Goal: Task Accomplishment & Management: Use online tool/utility

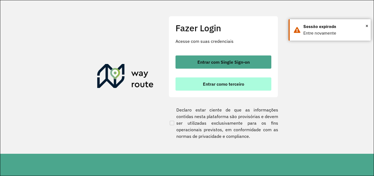
click at [242, 83] on font "Entrar como terceiro" at bounding box center [223, 83] width 41 height 5
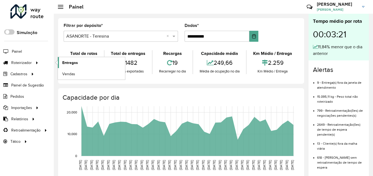
click at [79, 66] on link "Entregas" at bounding box center [91, 62] width 67 height 11
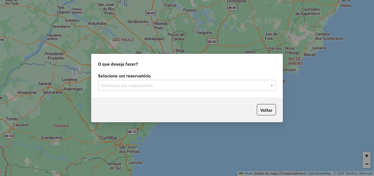
click at [132, 84] on input "text" at bounding box center [182, 85] width 162 height 7
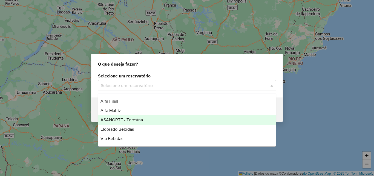
click at [123, 120] on font "ASANORTE - Teresina" at bounding box center [122, 119] width 42 height 5
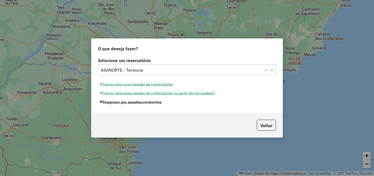
click at [153, 104] on font "Pesquisar por sessões existentes" at bounding box center [131, 101] width 59 height 5
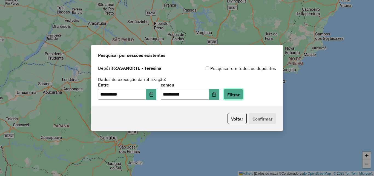
click at [240, 94] on font "Filtrar" at bounding box center [233, 94] width 12 height 5
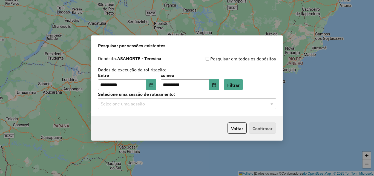
click at [171, 104] on input "text" at bounding box center [182, 104] width 162 height 7
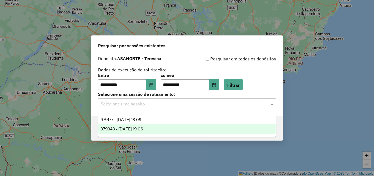
click at [156, 129] on div "979343 - 14/08/2025 19:06" at bounding box center [187, 128] width 178 height 9
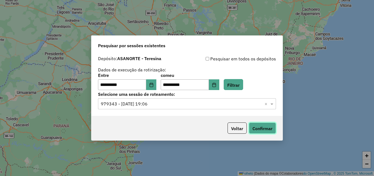
click at [269, 130] on font "Confirmar" at bounding box center [263, 128] width 20 height 5
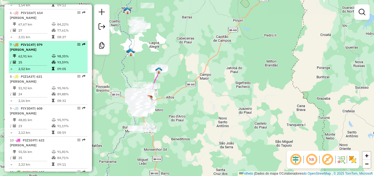
scroll to position [329, 0]
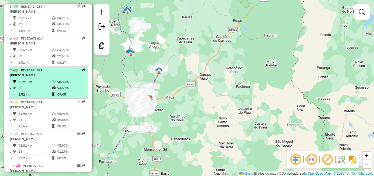
select select "**********"
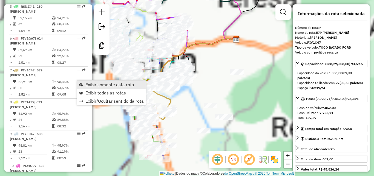
click at [102, 85] on font "Exibir somente esta rota" at bounding box center [110, 84] width 49 height 5
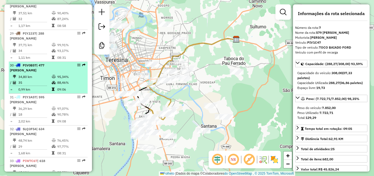
scroll to position [1069, 0]
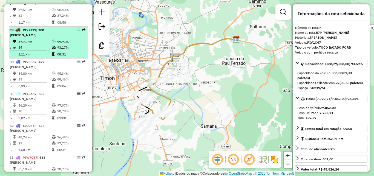
click at [39, 44] on td "37,71 km" at bounding box center [34, 42] width 33 height 6
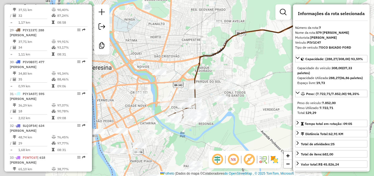
drag, startPoint x: 141, startPoint y: 108, endPoint x: 128, endPoint y: 80, distance: 30.8
click at [204, 91] on div "Janela de atendimento Grade de atendimento Capacidade Transportadoras Veículos …" at bounding box center [187, 88] width 374 height 176
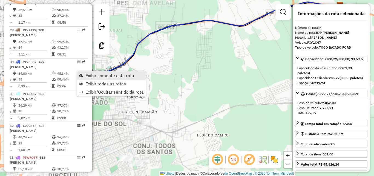
click at [97, 75] on span "Exibir somente esta rota" at bounding box center [110, 75] width 49 height 4
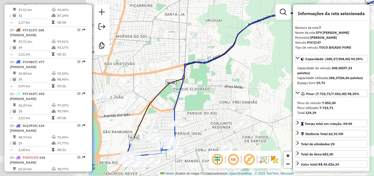
drag, startPoint x: 108, startPoint y: 76, endPoint x: 201, endPoint y: 66, distance: 92.9
click at [201, 66] on icon at bounding box center [290, 66] width 320 height 147
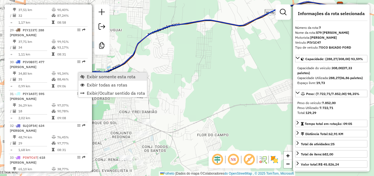
click at [112, 75] on font "Exibir somente esta rota" at bounding box center [111, 76] width 49 height 5
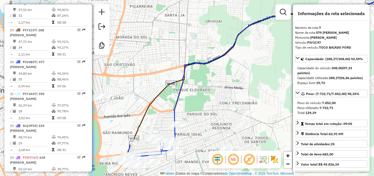
drag, startPoint x: 155, startPoint y: 75, endPoint x: 211, endPoint y: 69, distance: 56.3
click at [217, 69] on div "Janela de atendimento Grade de atendimento Capacidade Transportadoras Veículos …" at bounding box center [187, 88] width 374 height 176
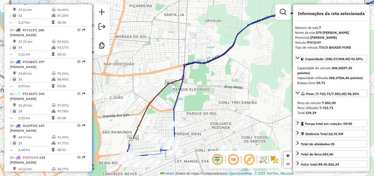
click at [235, 158] on em at bounding box center [233, 159] width 13 height 13
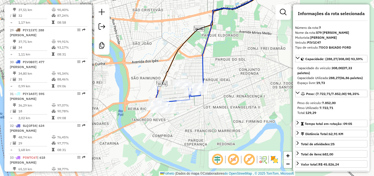
drag, startPoint x: 232, startPoint y: 105, endPoint x: 247, endPoint y: 76, distance: 31.9
click at [247, 76] on div "Janela de atendimento Grade de atendimento Capacidade Transportadoras Veículos …" at bounding box center [187, 88] width 374 height 176
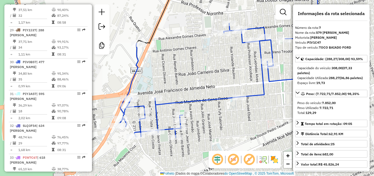
drag, startPoint x: 172, startPoint y: 101, endPoint x: 194, endPoint y: 78, distance: 31.4
click at [194, 78] on div "Janela de atendimento Grade de atendimento Capacidade Transportadoras Veículos …" at bounding box center [187, 88] width 374 height 176
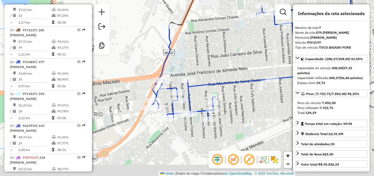
drag, startPoint x: 205, startPoint y: 74, endPoint x: 231, endPoint y: 60, distance: 29.8
click at [231, 60] on div "Janela de atendimento Grade de atendimento Capacidade Transportadoras Veículos …" at bounding box center [187, 88] width 374 height 176
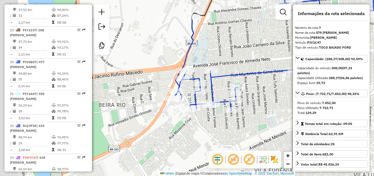
drag, startPoint x: 221, startPoint y: 54, endPoint x: 231, endPoint y: 47, distance: 12.1
click at [230, 48] on div "Janela de atendimento Grade de atendimento Capacidade Transportadoras Veículos …" at bounding box center [187, 88] width 374 height 176
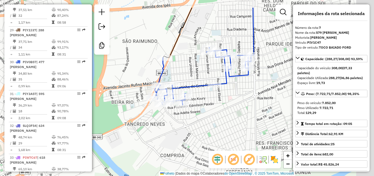
drag, startPoint x: 255, startPoint y: 93, endPoint x: 207, endPoint y: 118, distance: 53.9
click at [207, 118] on div "Janela de atendimento Grade de atendimento Capacidade Transportadoras Veículos …" at bounding box center [187, 88] width 374 height 176
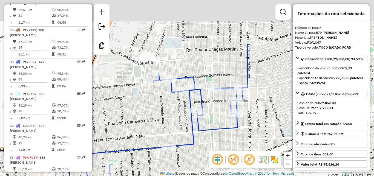
drag, startPoint x: 235, startPoint y: 107, endPoint x: 217, endPoint y: 139, distance: 37.6
click at [217, 139] on div "Janela de atendimento Grade de atendimento Capacidade Transportadoras Veículos …" at bounding box center [187, 88] width 374 height 176
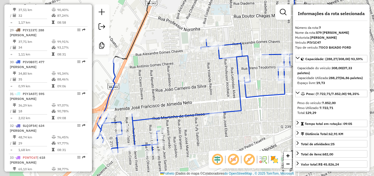
drag, startPoint x: 213, startPoint y: 77, endPoint x: 229, endPoint y: 66, distance: 19.4
click at [230, 65] on div "Janela de atendimento Grade de atendimento Capacidade Transportadoras Veículos …" at bounding box center [187, 88] width 374 height 176
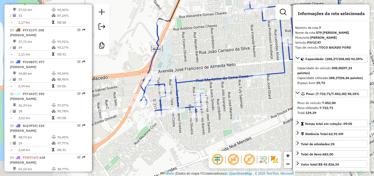
drag, startPoint x: 200, startPoint y: 81, endPoint x: 233, endPoint y: 46, distance: 48.6
click at [233, 46] on div "Janela de atendimento Grade de atendimento Capacidade Transportadoras Veículos …" at bounding box center [187, 88] width 374 height 176
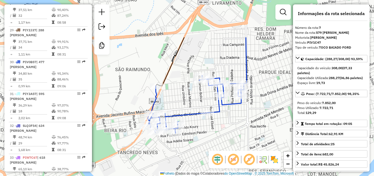
drag, startPoint x: 258, startPoint y: 91, endPoint x: 215, endPoint y: 153, distance: 75.3
click at [215, 153] on hb-router-mapa "Informações da Sessão 979343 - 14/08/2025 Criação: 13/08/2025 19:06 Desbloquear…" at bounding box center [187, 88] width 374 height 176
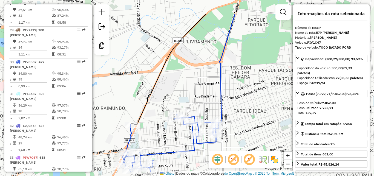
drag, startPoint x: 219, startPoint y: 89, endPoint x: 212, endPoint y: 96, distance: 9.5
click at [212, 96] on div "Janela de atendimento Grade de atendimento Capacidade Transportadoras Veículos …" at bounding box center [187, 88] width 374 height 176
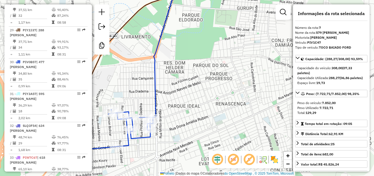
drag, startPoint x: 244, startPoint y: 59, endPoint x: 178, endPoint y: 54, distance: 66.0
click at [178, 54] on div "Janela de atendimento Grade de atendimento Capacidade Transportadoras Veículos …" at bounding box center [187, 88] width 374 height 176
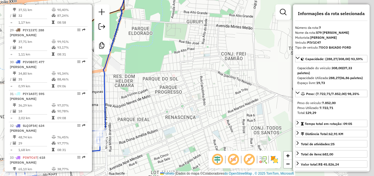
drag, startPoint x: 251, startPoint y: 89, endPoint x: 200, endPoint y: 102, distance: 52.2
click at [200, 102] on div "Janela de atendimento Grade de atendimento Capacidade Transportadoras Veículos …" at bounding box center [187, 88] width 374 height 176
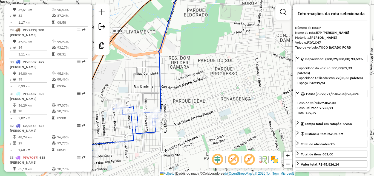
drag, startPoint x: 232, startPoint y: 99, endPoint x: 220, endPoint y: 93, distance: 12.9
click at [255, 89] on div "Janela de atendimento Grade de atendimento Capacidade Transportadoras Veículos …" at bounding box center [187, 88] width 374 height 176
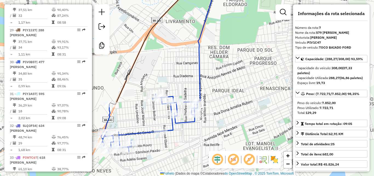
drag, startPoint x: 200, startPoint y: 92, endPoint x: 240, endPoint y: 81, distance: 41.8
click at [240, 81] on div "Janela de atendimento Grade de atendimento Capacidade Transportadoras Veículos …" at bounding box center [187, 88] width 374 height 176
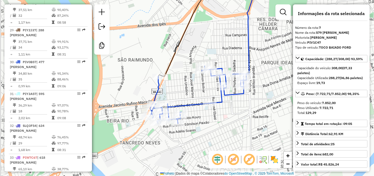
click at [262, 63] on div "Janela de atendimento Grade de atendimento Capacidade Transportadoras Veículos …" at bounding box center [187, 88] width 374 height 176
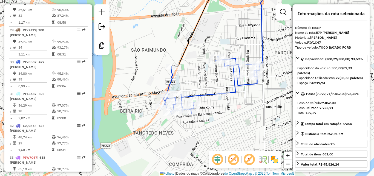
drag, startPoint x: 246, startPoint y: 112, endPoint x: 226, endPoint y: 109, distance: 19.6
click at [249, 108] on div "Janela de atendimento Grade de atendimento Capacidade Transportadoras Veículos …" at bounding box center [187, 88] width 374 height 176
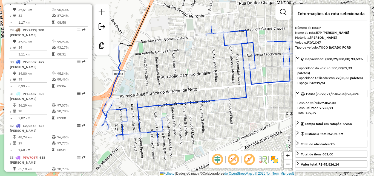
drag, startPoint x: 211, startPoint y: 38, endPoint x: 178, endPoint y: 58, distance: 39.0
click at [178, 58] on div "Janela de atendimento Grade de atendimento Capacidade Transportadoras Veículos …" at bounding box center [187, 88] width 374 height 176
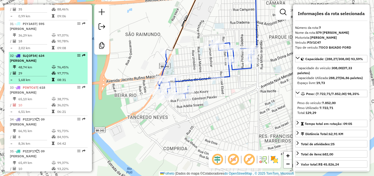
scroll to position [1151, 0]
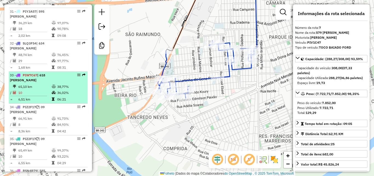
click at [29, 82] on font "| 618 IURI RANGEL OLIVEIRA MENDES" at bounding box center [27, 77] width 35 height 9
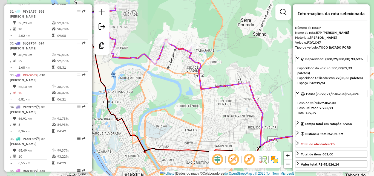
drag, startPoint x: 129, startPoint y: 88, endPoint x: 161, endPoint y: 84, distance: 32.3
click at [159, 84] on div "Janela de atendimento Grade de atendimento Capacidade Transportadoras Veículos …" at bounding box center [187, 88] width 374 height 176
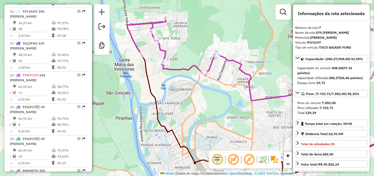
drag, startPoint x: 133, startPoint y: 82, endPoint x: 183, endPoint y: 94, distance: 51.0
click at [183, 94] on div "Janela de atendimento Grade de atendimento Capacidade Transportadoras Veículos …" at bounding box center [187, 88] width 374 height 176
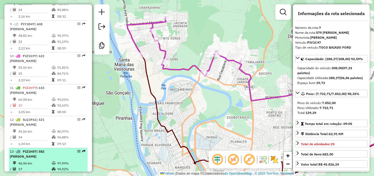
scroll to position [384, 0]
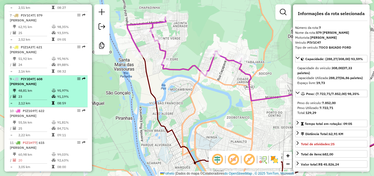
click at [39, 86] on div "9 - PIY3D47 | 608 PAULO ALVES DOS SANTOS" at bounding box center [39, 81] width 58 height 10
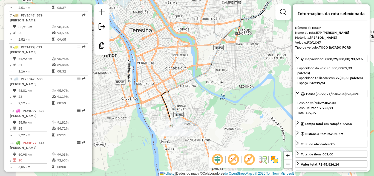
drag, startPoint x: 181, startPoint y: 97, endPoint x: 245, endPoint y: 72, distance: 68.7
click at [245, 72] on div "Janela de atendimento Grade de atendimento Capacidade Transportadoras Veículos …" at bounding box center [187, 88] width 374 height 176
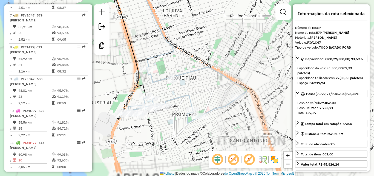
drag, startPoint x: 159, startPoint y: 115, endPoint x: 219, endPoint y: 86, distance: 66.3
click at [219, 86] on div "Janela de atendimento Grade de atendimento Capacidade Transportadoras Veículos …" at bounding box center [187, 88] width 374 height 176
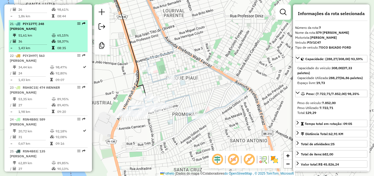
scroll to position [822, 0]
